Goal: Transaction & Acquisition: Purchase product/service

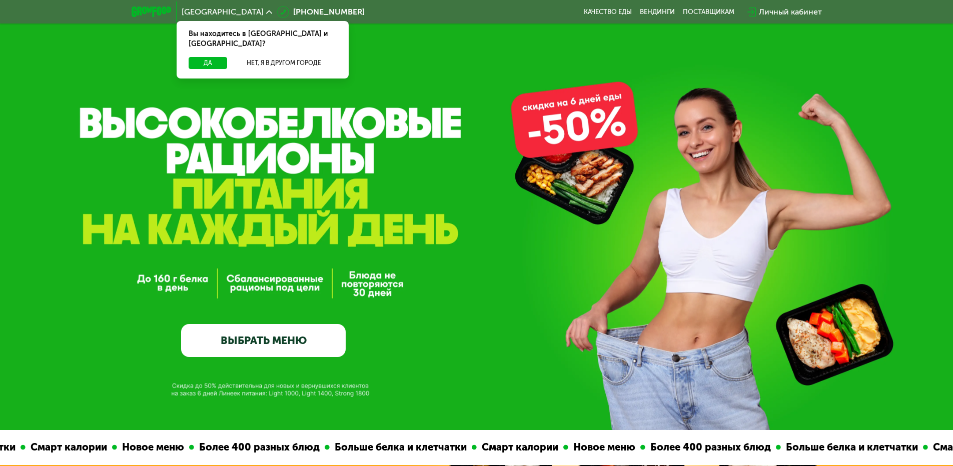
drag, startPoint x: 539, startPoint y: 234, endPoint x: 414, endPoint y: 222, distance: 125.7
click at [466, 223] on div "GrowFood — доставка правильного питания ВЫБРАТЬ МЕНЮ" at bounding box center [476, 254] width 953 height 205
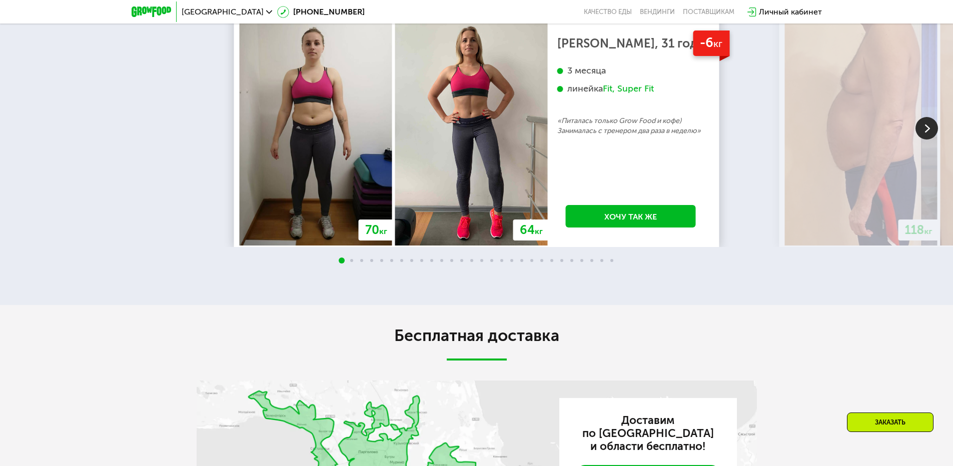
scroll to position [2152, 0]
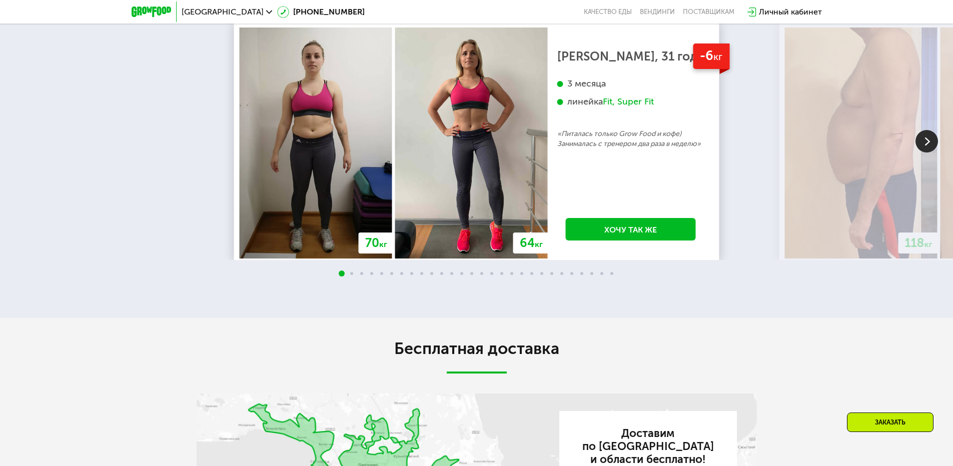
click at [925, 153] on img at bounding box center [927, 141] width 23 height 23
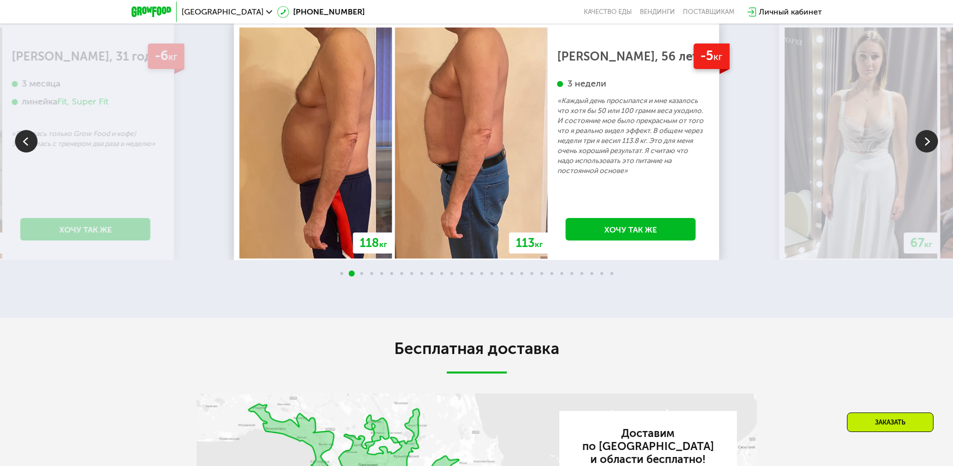
click at [925, 153] on img at bounding box center [927, 141] width 23 height 23
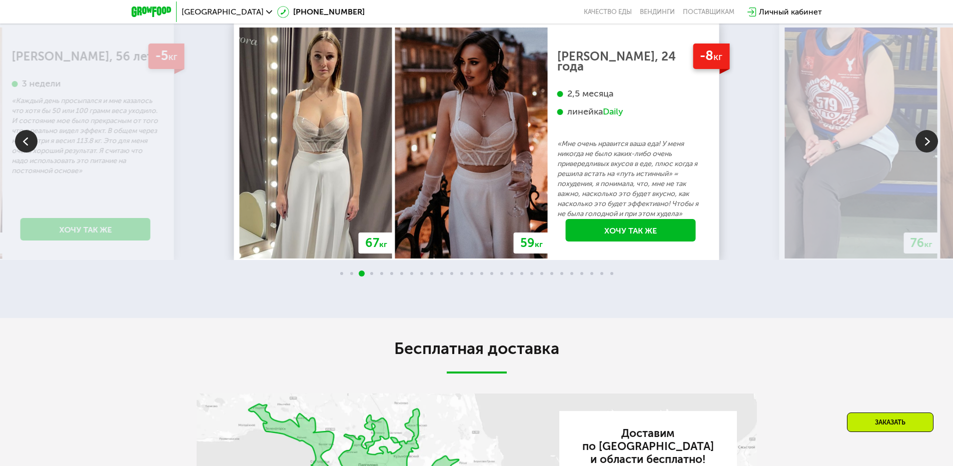
click at [925, 153] on img at bounding box center [927, 141] width 23 height 23
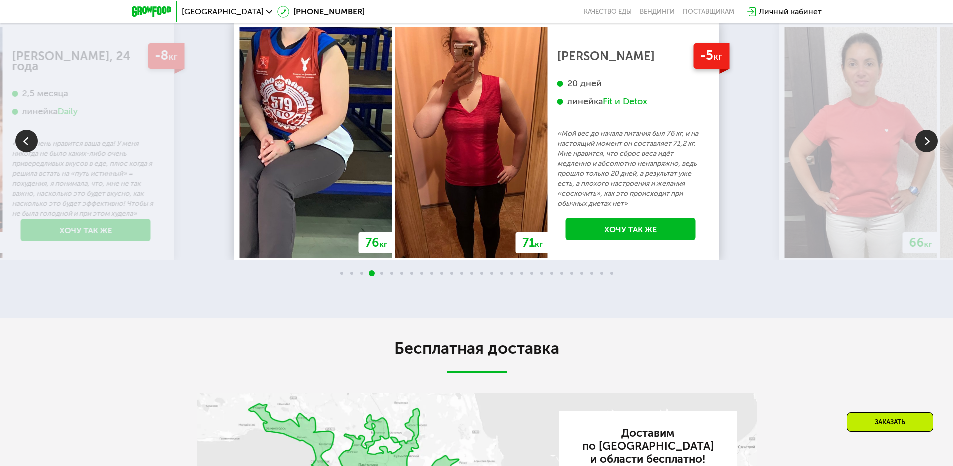
click at [925, 153] on img at bounding box center [927, 141] width 23 height 23
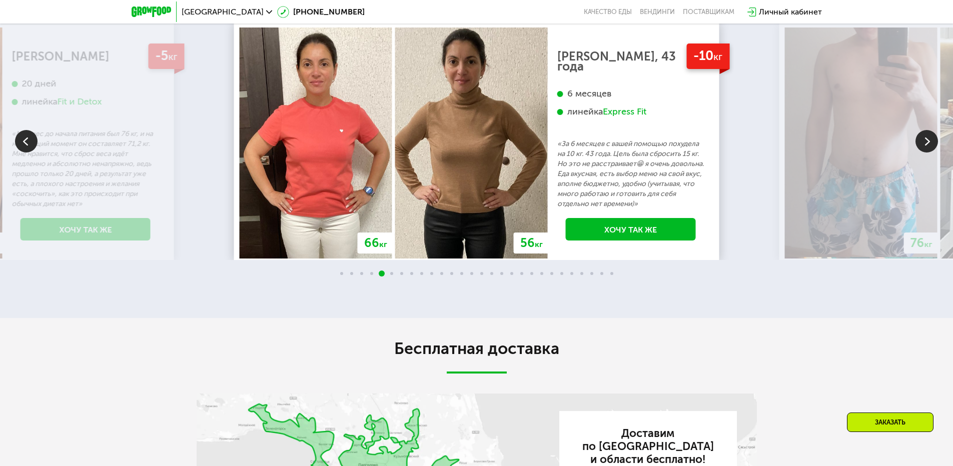
click at [925, 153] on img at bounding box center [927, 141] width 23 height 23
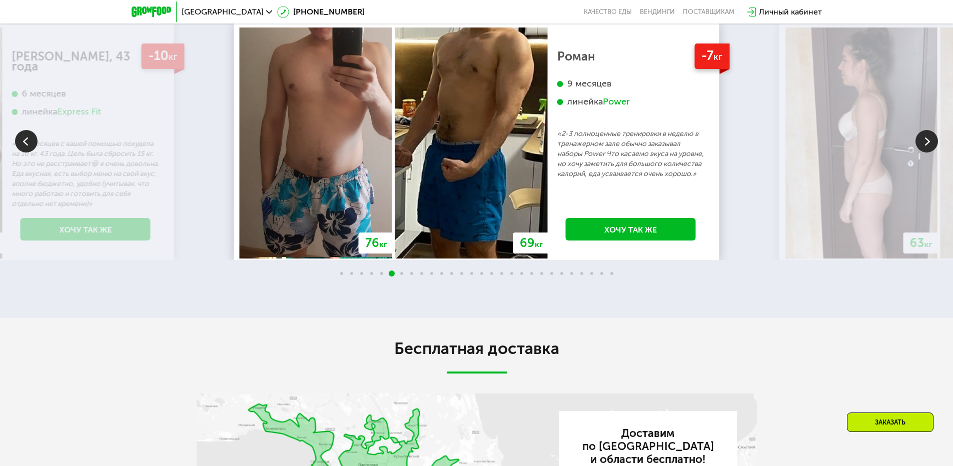
click at [925, 153] on img at bounding box center [927, 141] width 23 height 23
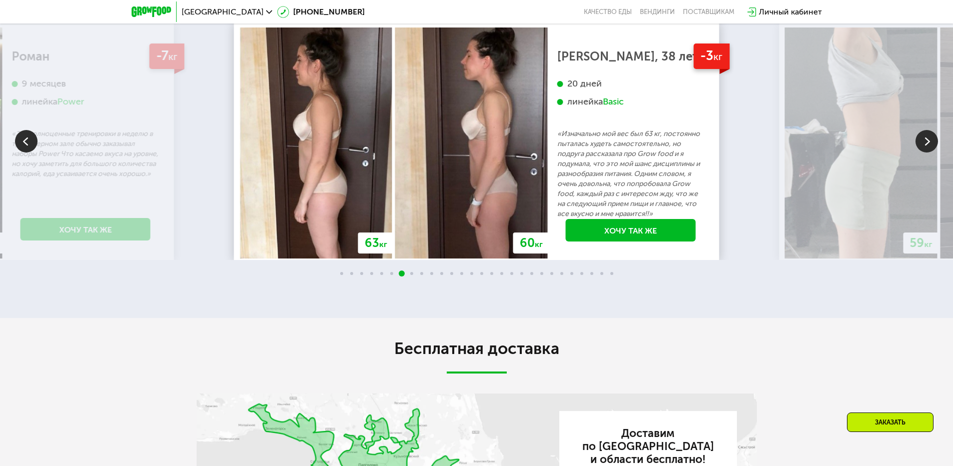
click at [925, 153] on img at bounding box center [927, 141] width 23 height 23
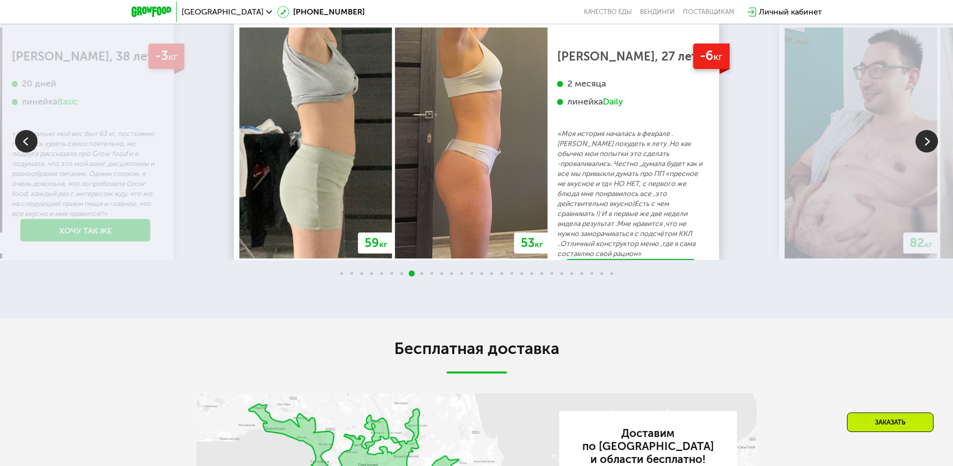
click at [925, 153] on img at bounding box center [927, 141] width 23 height 23
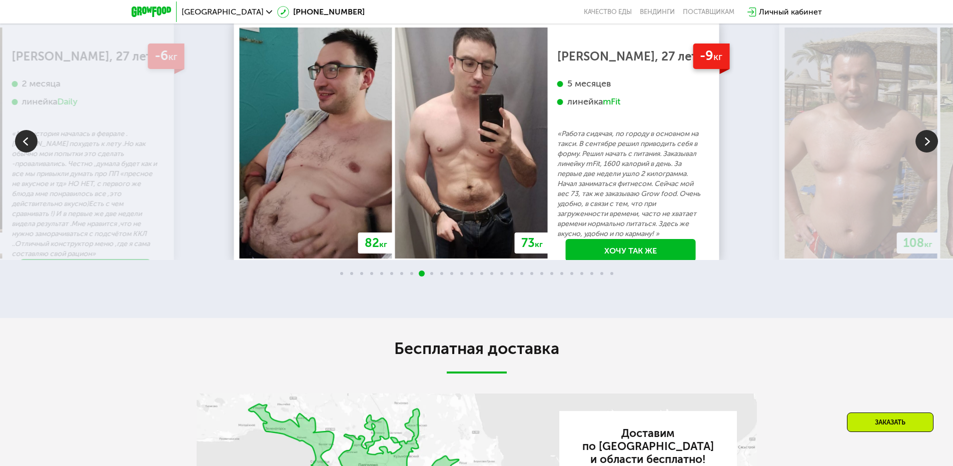
click at [925, 153] on img at bounding box center [927, 141] width 23 height 23
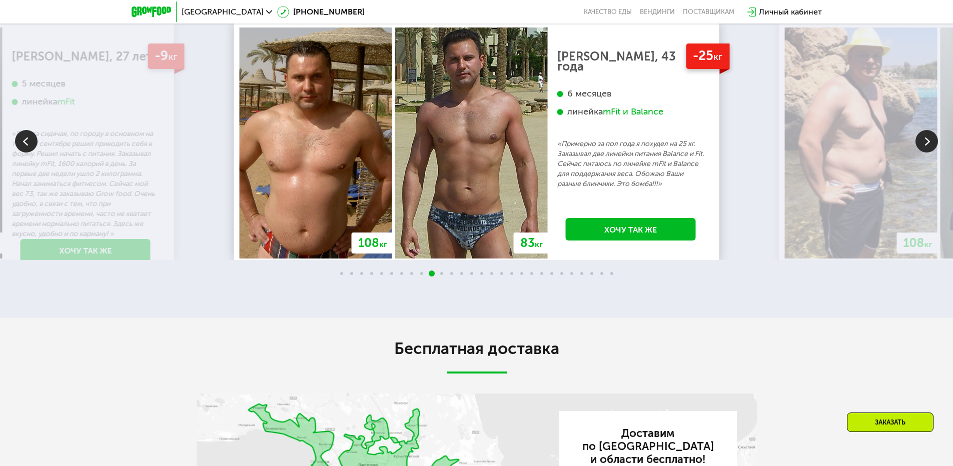
click at [925, 153] on img at bounding box center [927, 141] width 23 height 23
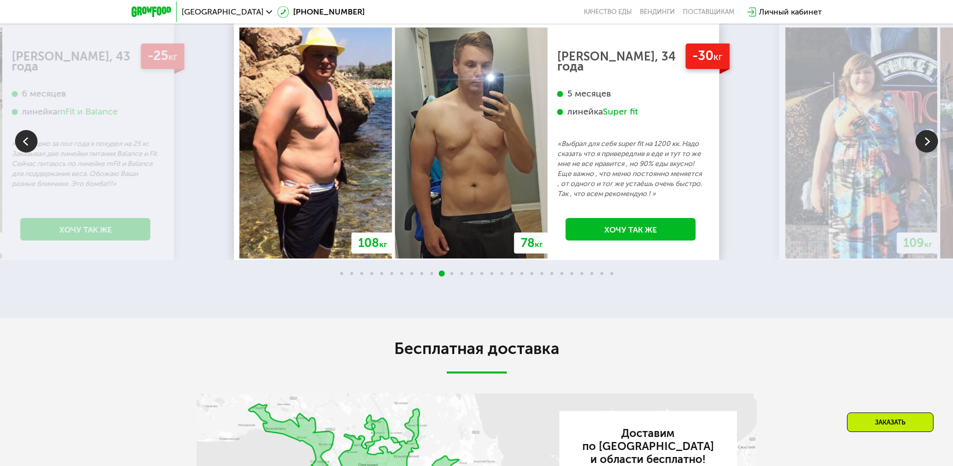
click at [925, 153] on img at bounding box center [927, 141] width 23 height 23
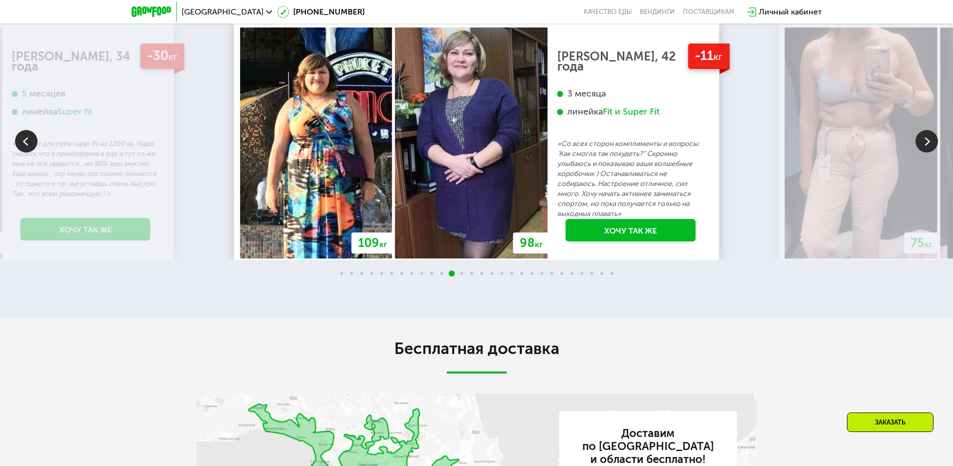
click at [925, 153] on img at bounding box center [927, 141] width 23 height 23
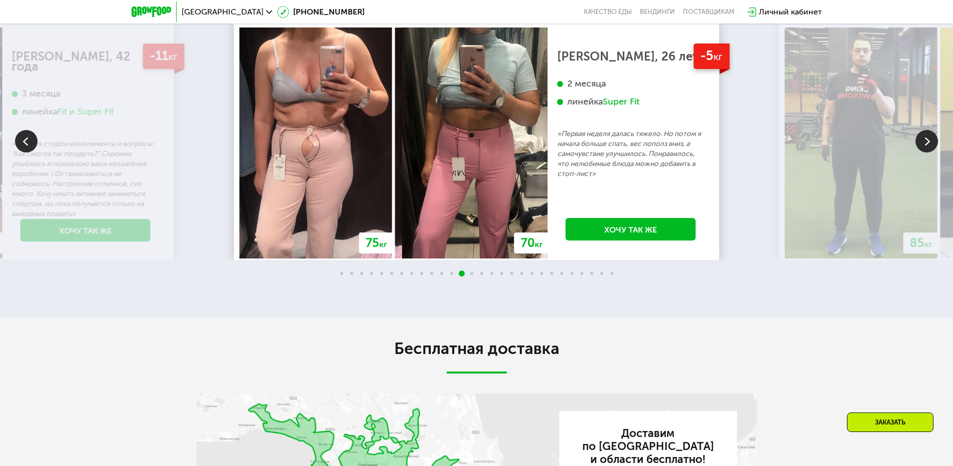
click at [925, 153] on img at bounding box center [927, 141] width 23 height 23
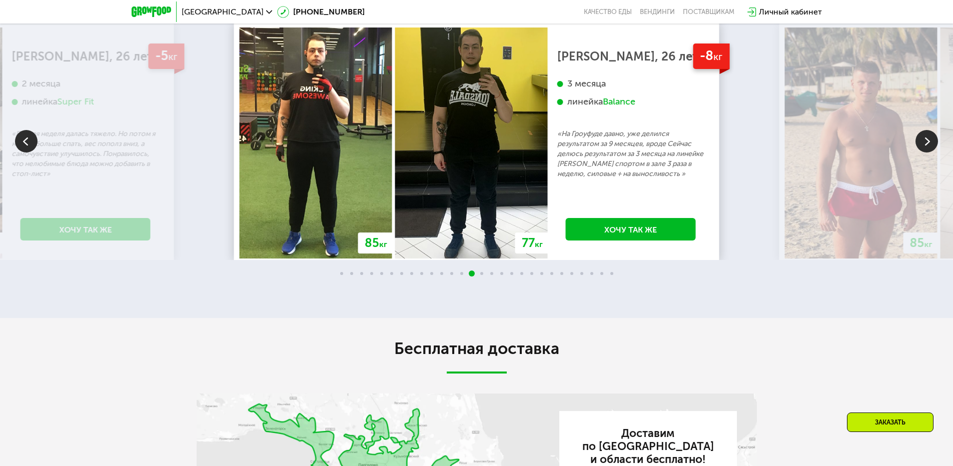
click at [925, 153] on img at bounding box center [927, 141] width 23 height 23
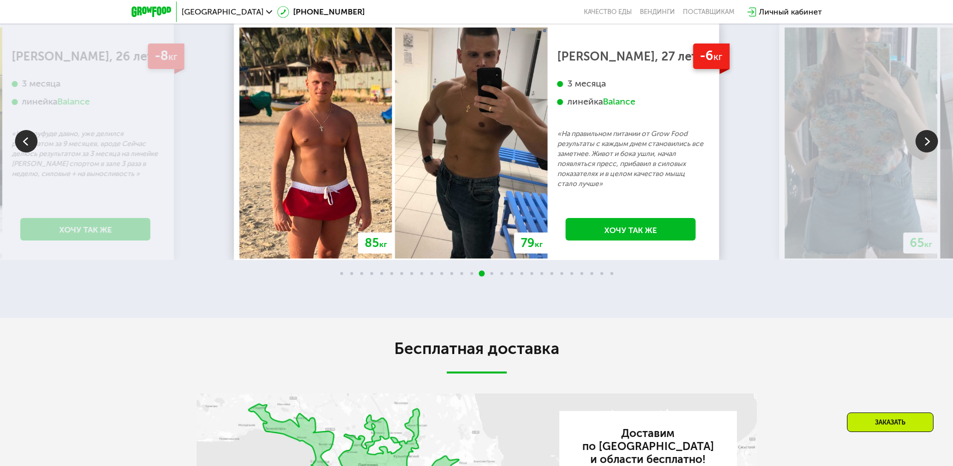
click at [925, 153] on img at bounding box center [927, 141] width 23 height 23
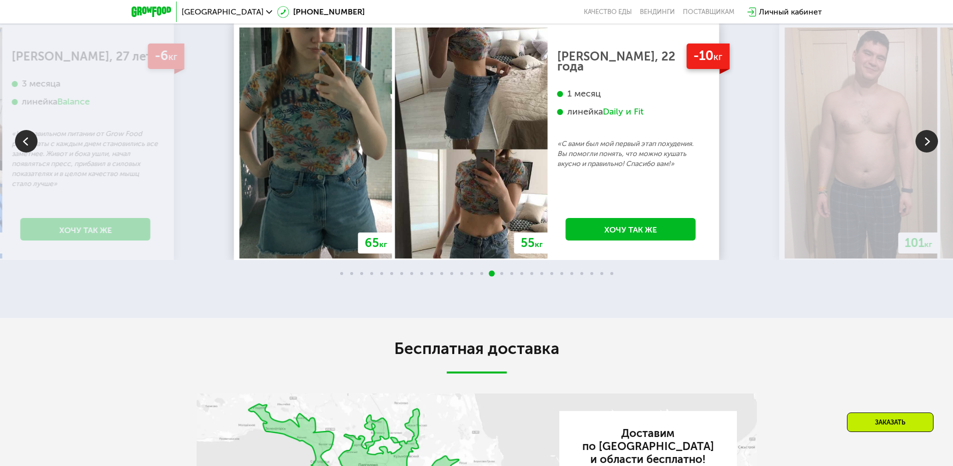
click at [925, 153] on img at bounding box center [927, 141] width 23 height 23
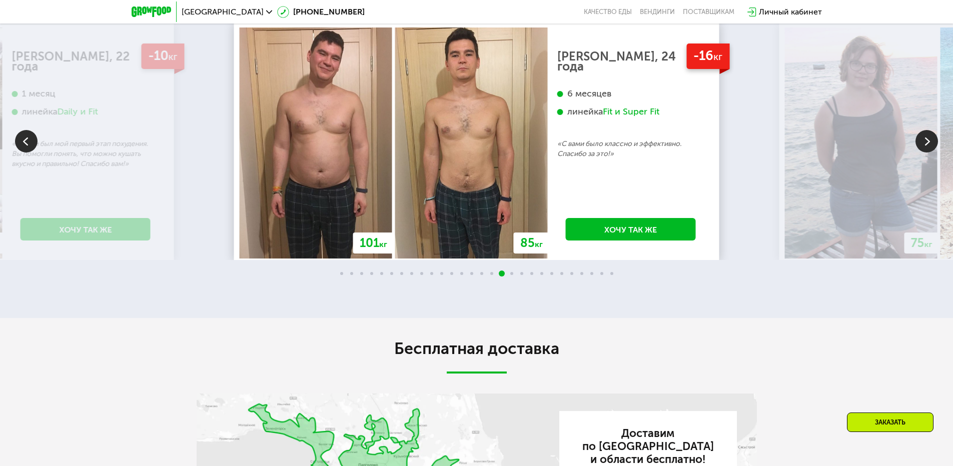
click at [925, 153] on img at bounding box center [927, 141] width 23 height 23
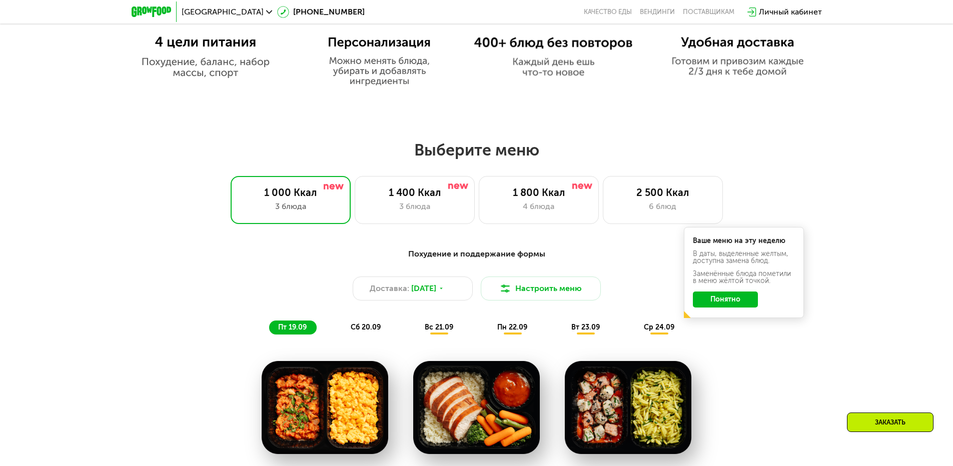
scroll to position [0, 0]
